Goal: Task Accomplishment & Management: Manage account settings

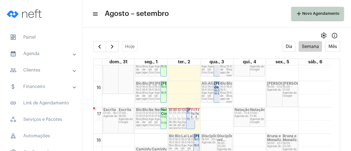
scroll to position [432, 0]
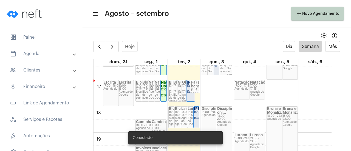
click at [187, 89] on div "17:00 - 17:50" at bounding box center [191, 88] width 8 height 9
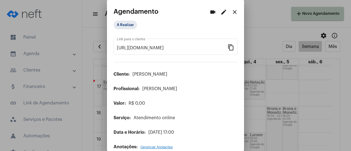
click at [222, 10] on mat-icon "edit" at bounding box center [223, 12] width 7 height 7
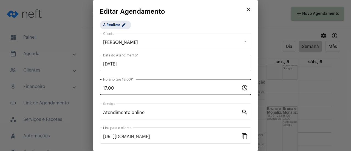
click at [127, 89] on input "17:00" at bounding box center [172, 88] width 138 height 5
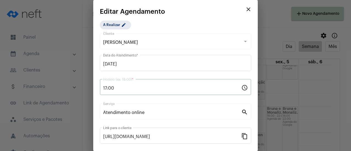
click at [105, 90] on input "17:00" at bounding box center [172, 88] width 138 height 5
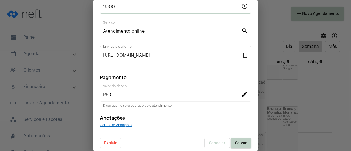
scroll to position [85, 0]
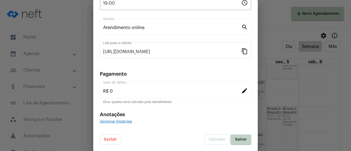
type input "19:00"
drag, startPoint x: 234, startPoint y: 142, endPoint x: 230, endPoint y: 141, distance: 4.6
click at [230, 141] on button "Salvar" at bounding box center [240, 140] width 21 height 10
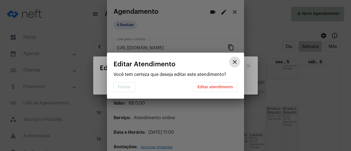
click at [201, 87] on span "Editar atendimento" at bounding box center [215, 87] width 36 height 4
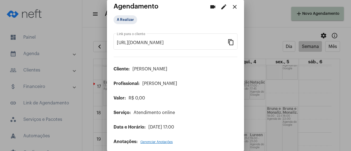
scroll to position [8, 0]
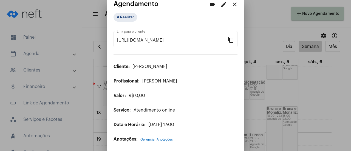
click at [231, 5] on mat-icon "close" at bounding box center [234, 4] width 7 height 7
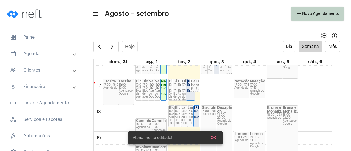
scroll to position [432, 0]
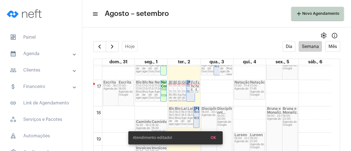
click at [188, 93] on div "17:00 - 17:50" at bounding box center [191, 88] width 8 height 9
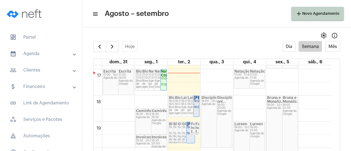
scroll to position [432, 0]
